Goal: Task Accomplishment & Management: Use online tool/utility

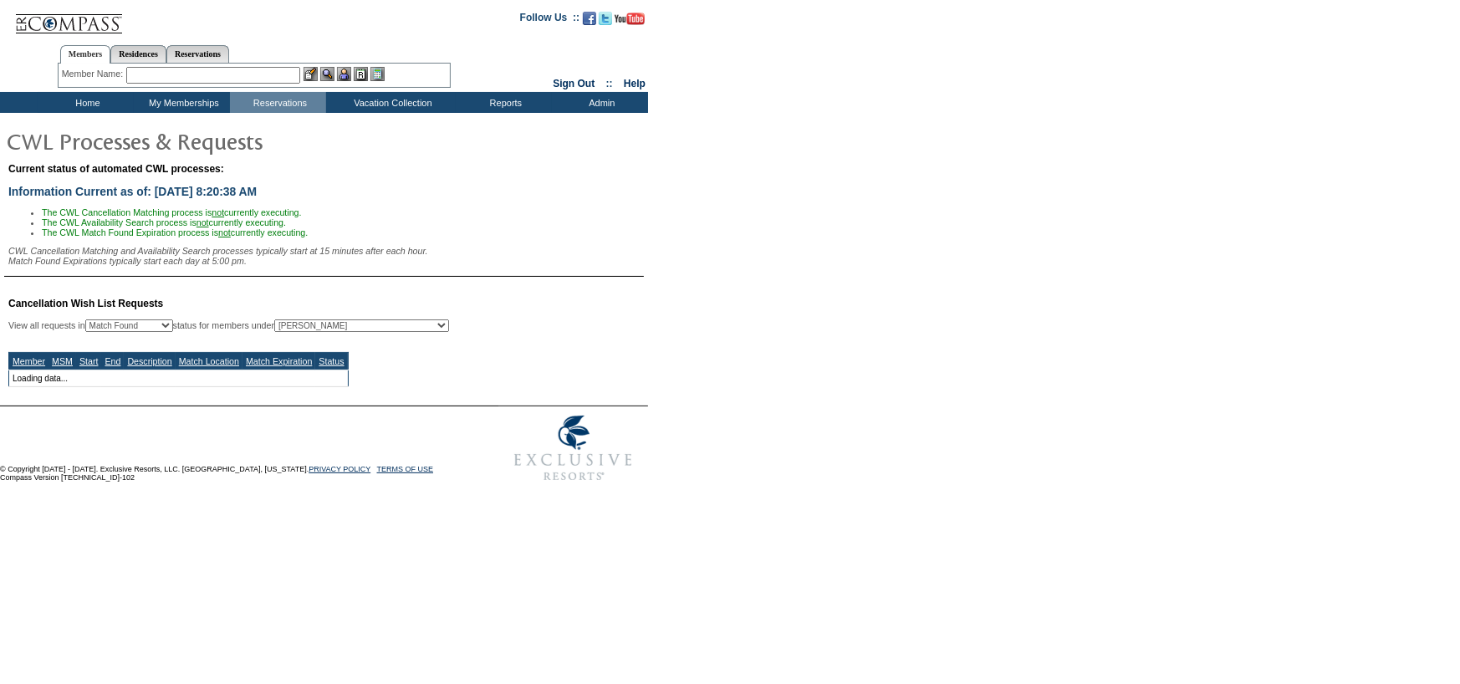
select select "50"
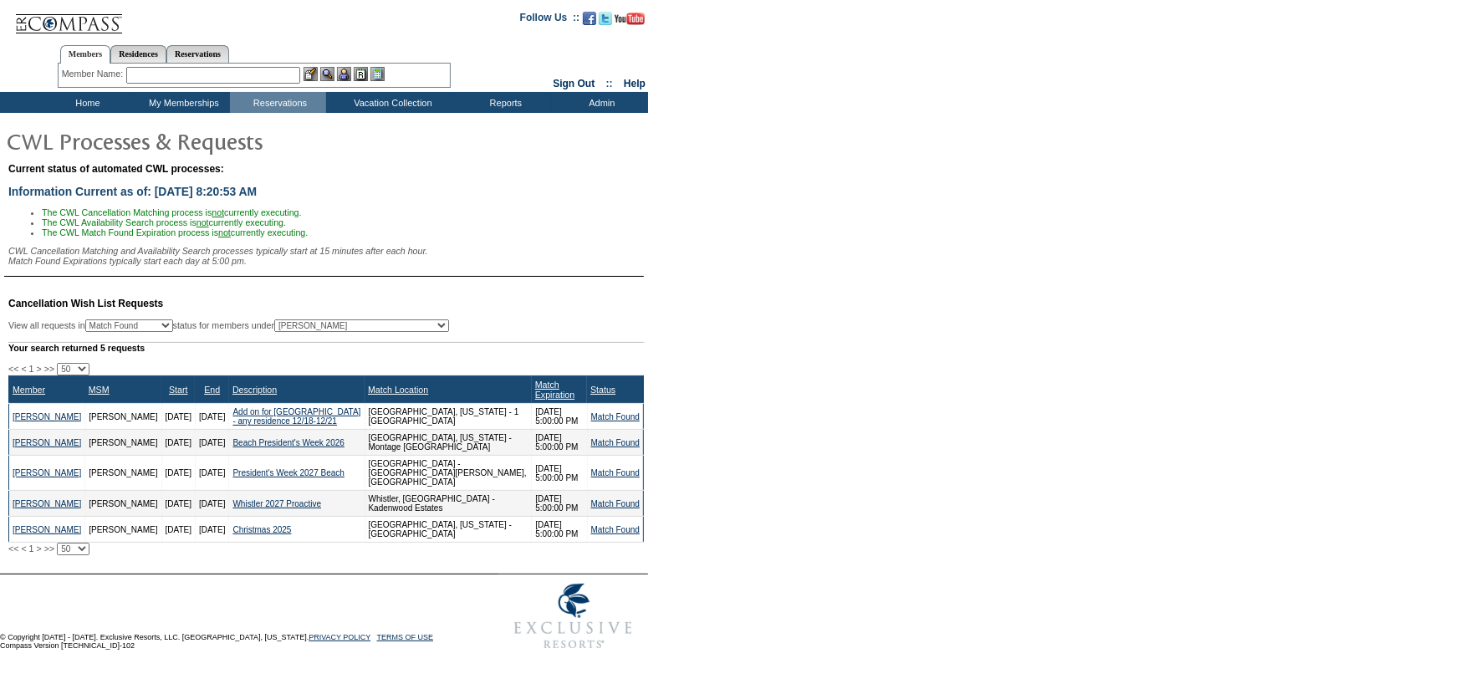
click at [615, 540] on td "Match Found" at bounding box center [615, 530] width 56 height 26
click at [619, 530] on link "Match Found" at bounding box center [615, 529] width 48 height 9
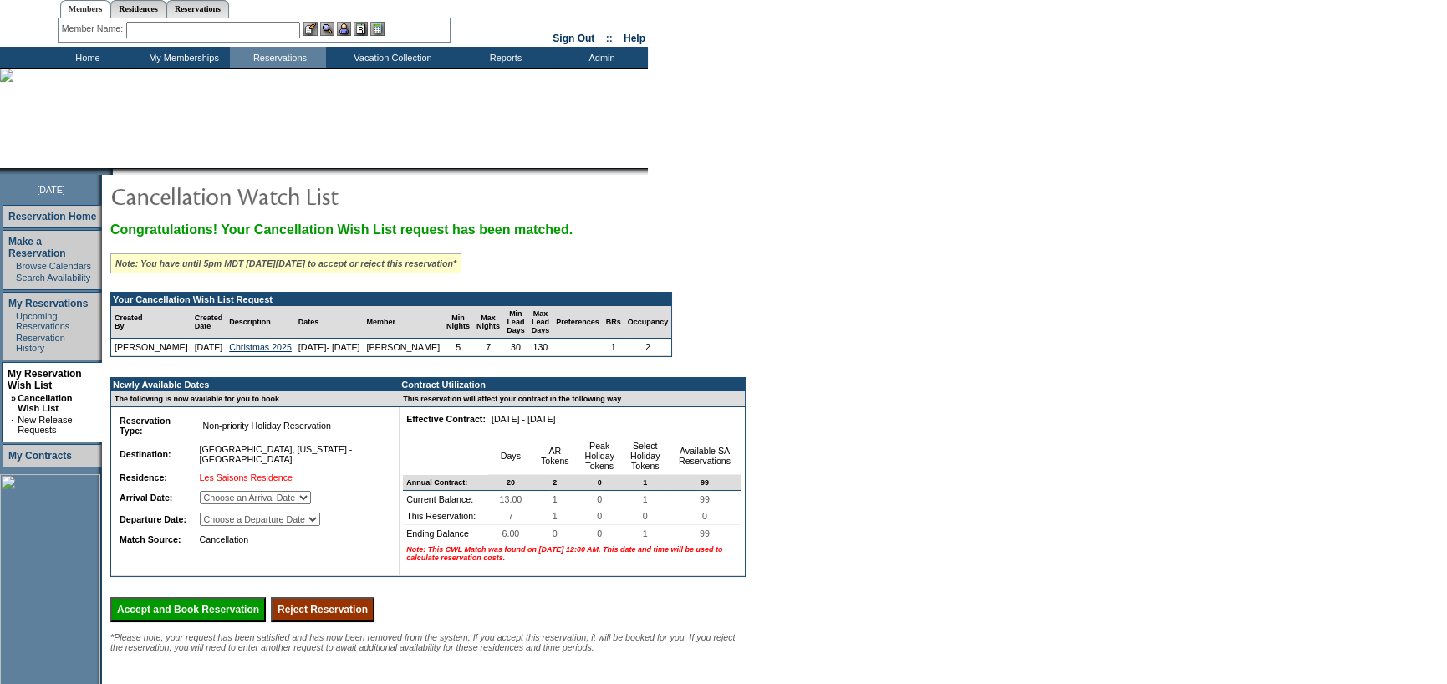
scroll to position [84, 0]
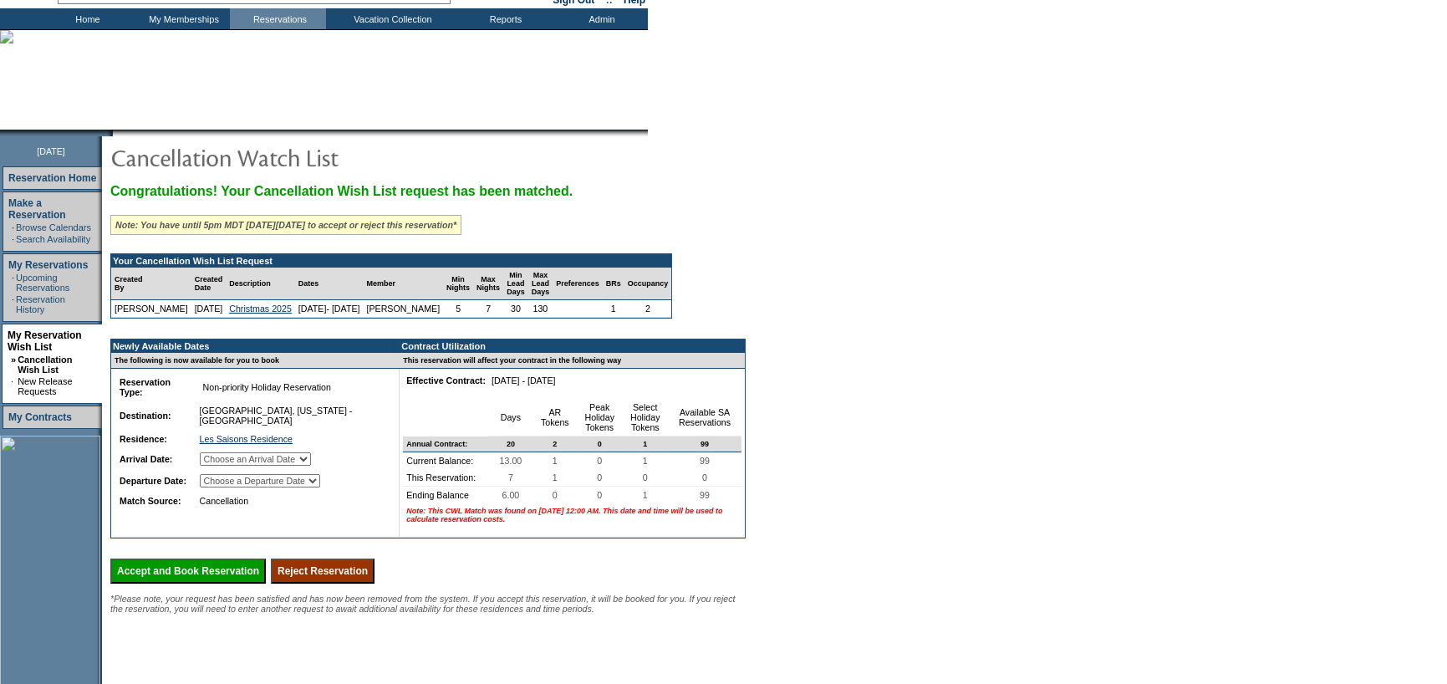
click at [299, 469] on td "Choose an Arrival Date Sunday, December 21, 2025 Monday, December 22, 2025 Tues…" at bounding box center [290, 459] width 189 height 20
click at [301, 461] on select "Choose an Arrival Date Sunday, December 21, 2025 Monday, December 22, 2025 Tues…" at bounding box center [255, 458] width 111 height 13
click at [1078, 416] on form "Follow Us ::" at bounding box center [723, 368] width 1447 height 905
click at [320, 477] on select "Choose a Departure Date Monday, December 22, 2025 Tuesday, December 23, 2025 We…" at bounding box center [260, 480] width 120 height 13
click at [1160, 467] on form "Follow Us ::" at bounding box center [723, 368] width 1447 height 905
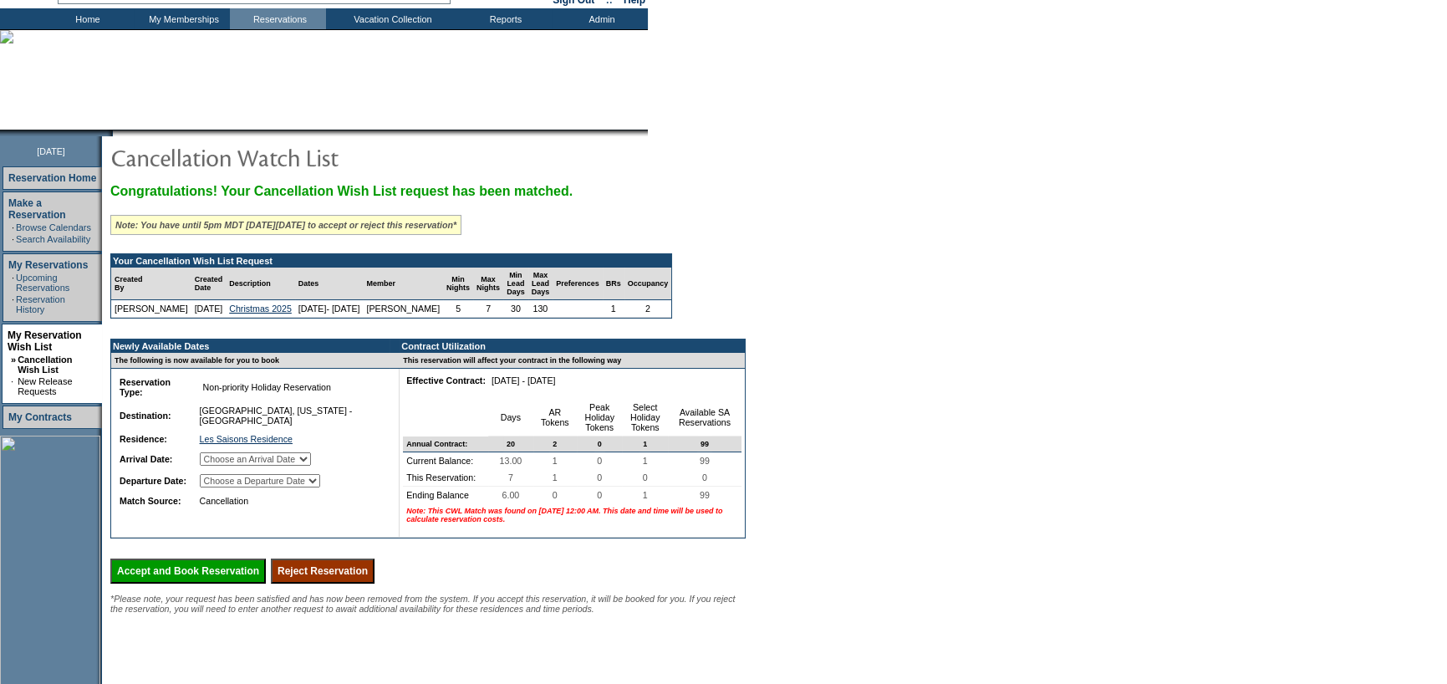
click at [74, 14] on td "Home" at bounding box center [86, 18] width 96 height 21
